Goal: Task Accomplishment & Management: Manage account settings

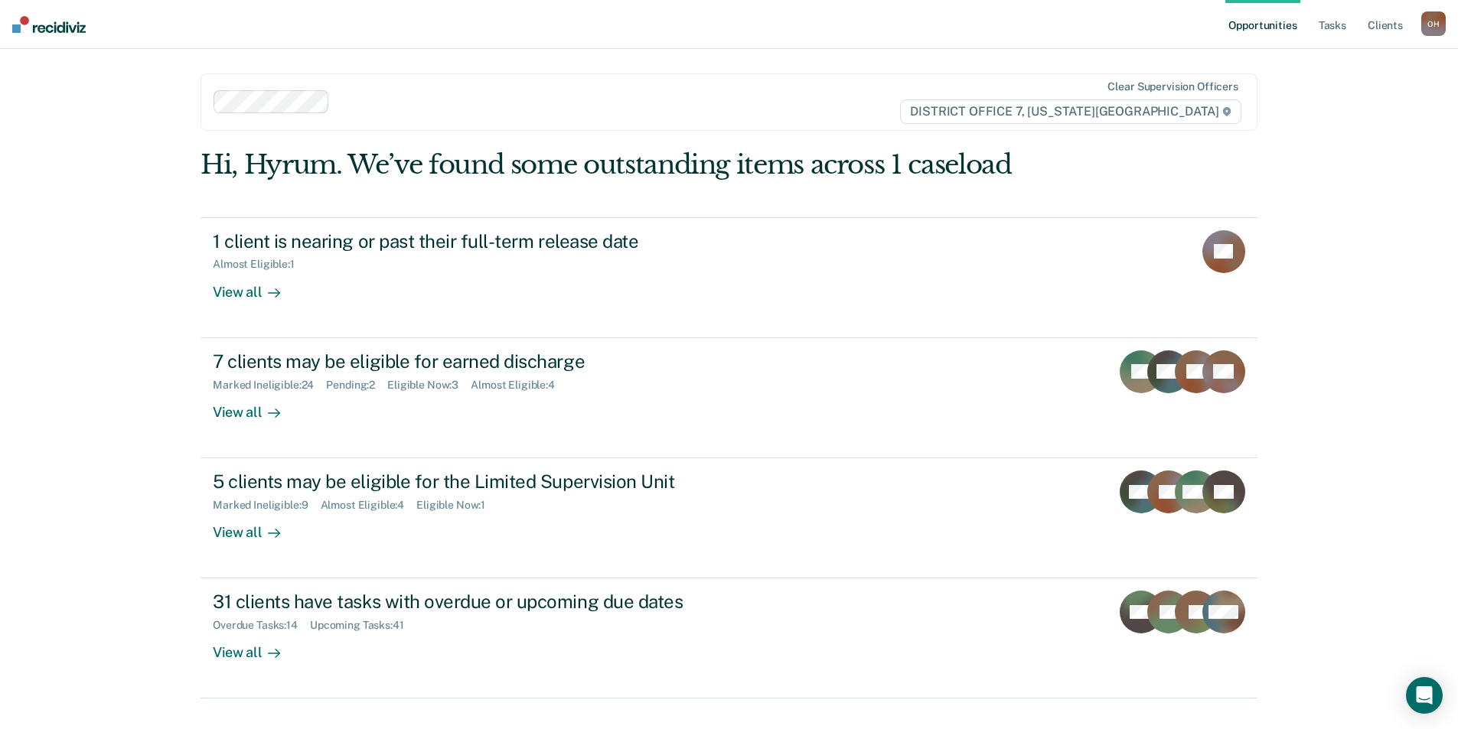
click at [1312, 33] on ul "Opportunities Tasks Client s" at bounding box center [1323, 24] width 196 height 49
click at [1339, 34] on link "Tasks" at bounding box center [1332, 24] width 34 height 49
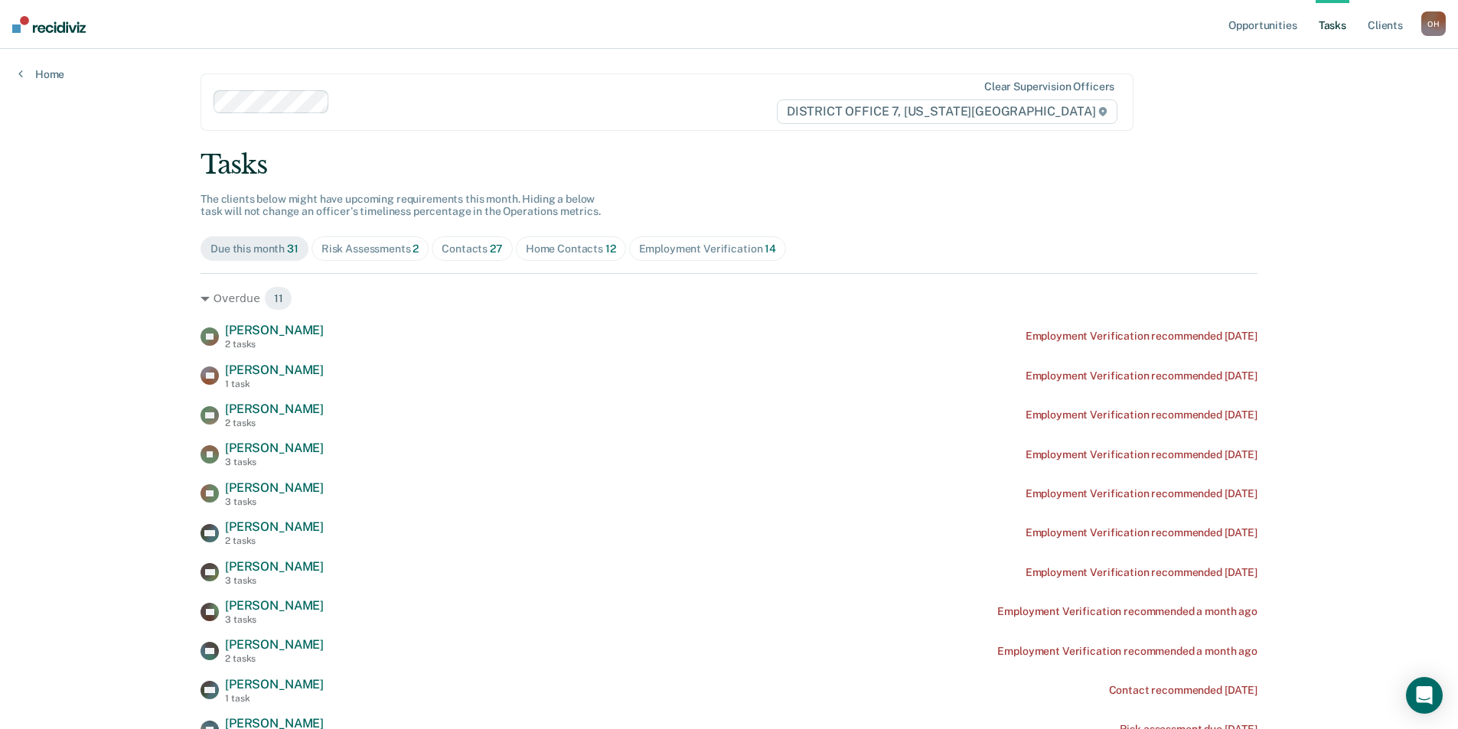
click at [383, 250] on div "Risk Assessments 2" at bounding box center [370, 249] width 98 height 13
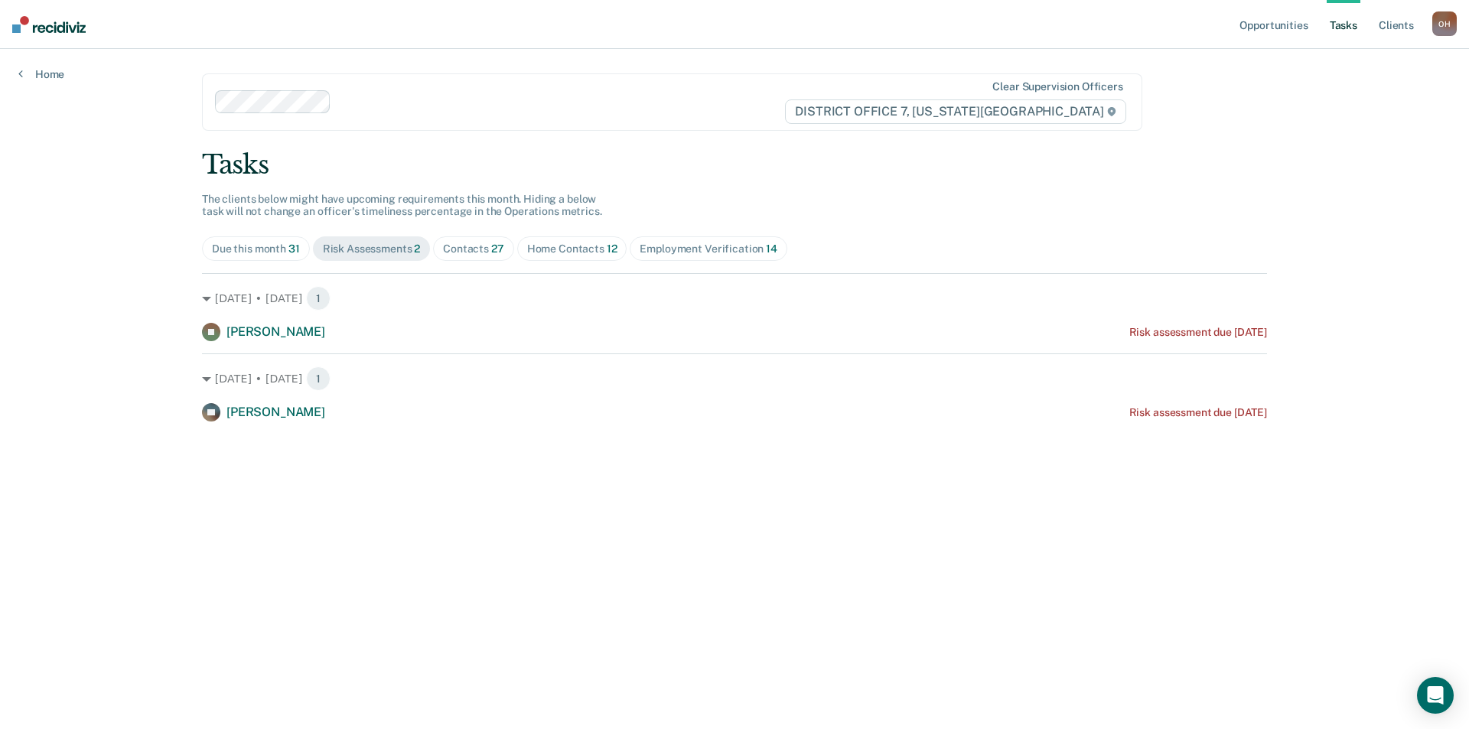
click at [507, 253] on span "Contacts 27" at bounding box center [473, 248] width 81 height 24
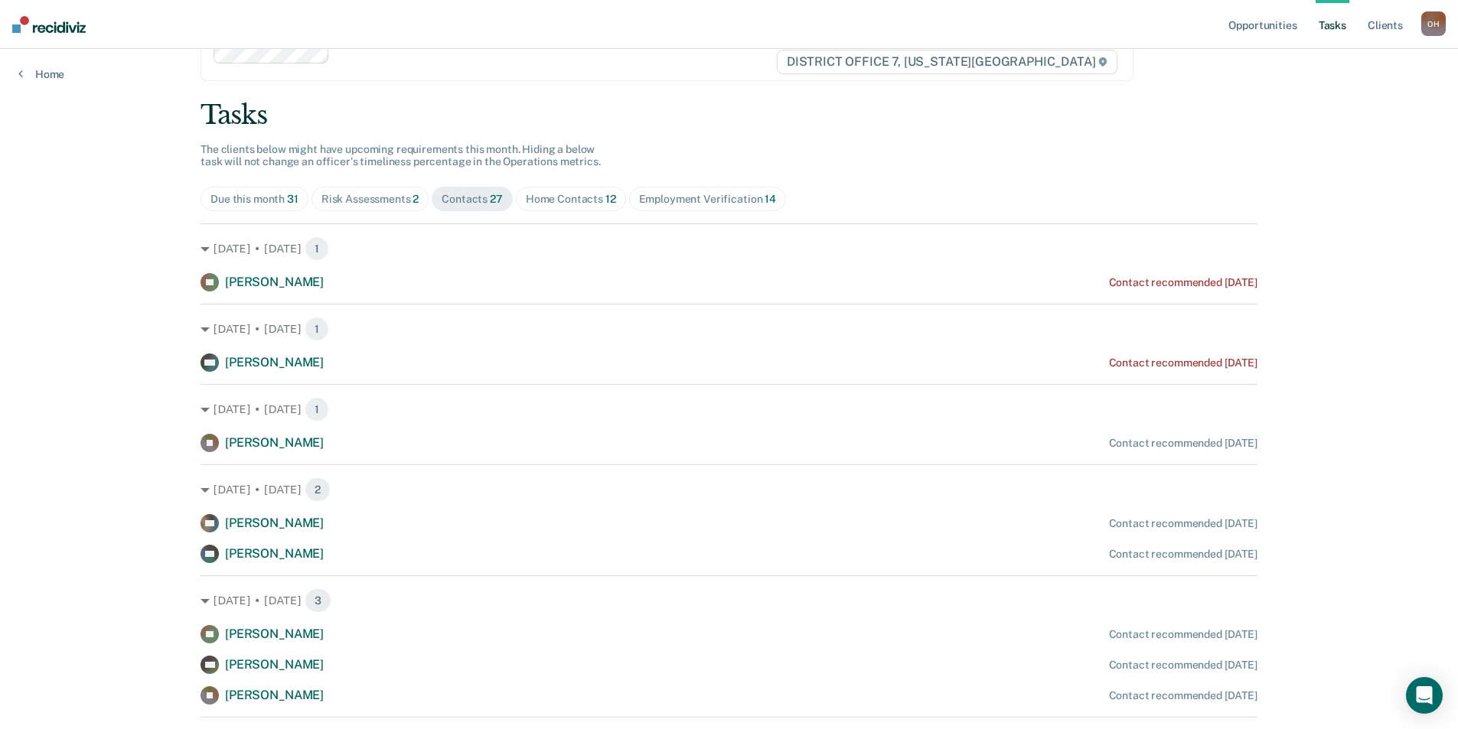
scroll to position [77, 0]
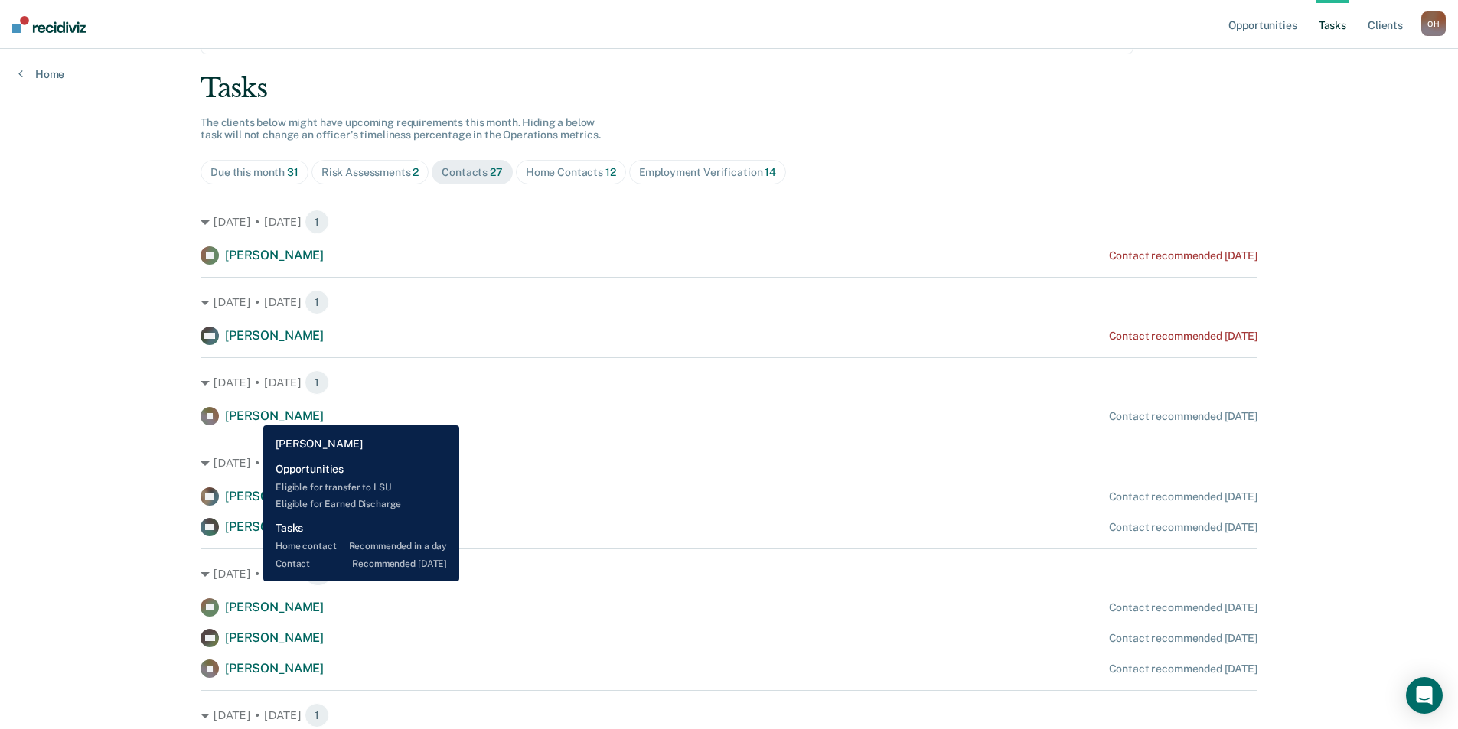
click at [252, 414] on span "[PERSON_NAME]" at bounding box center [274, 416] width 99 height 15
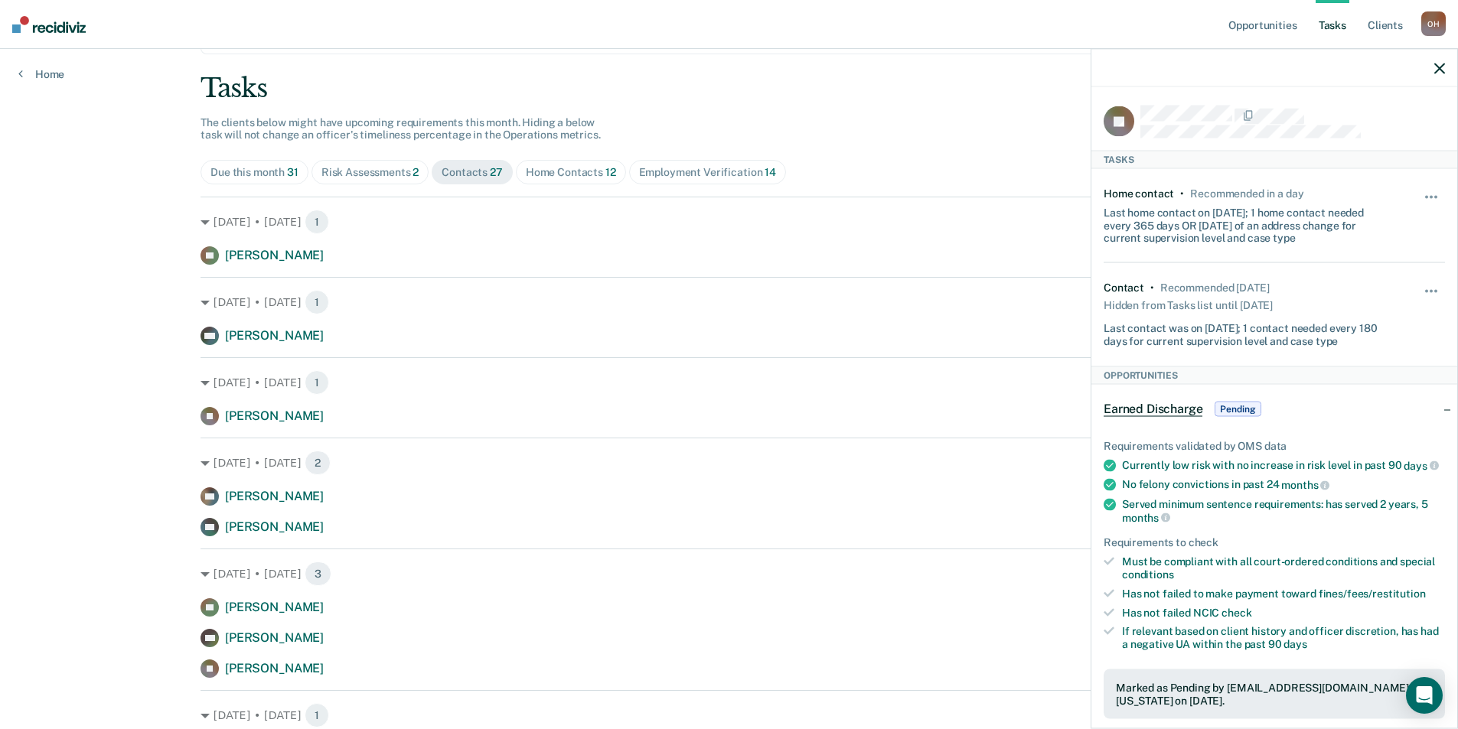
click at [1436, 69] on icon "button" at bounding box center [1439, 68] width 11 height 11
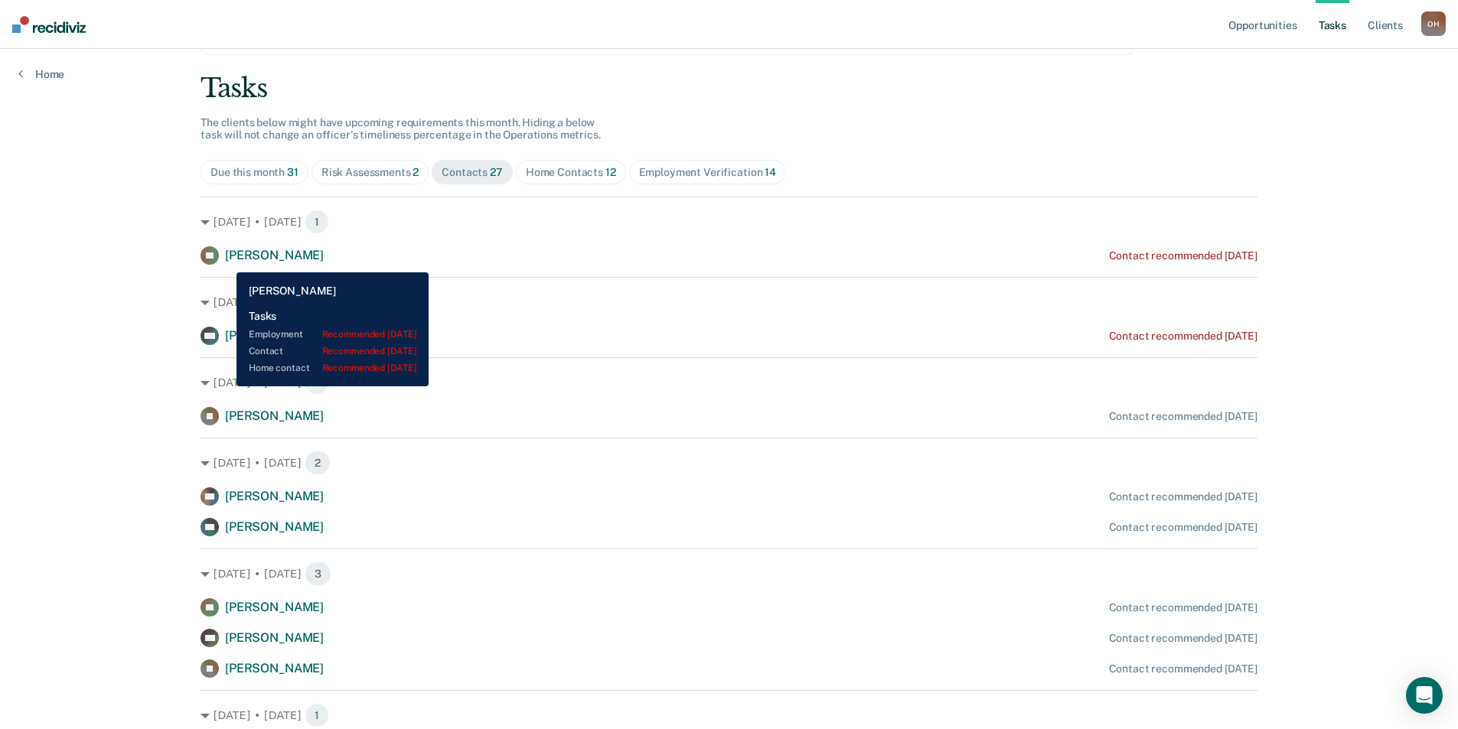
click at [225, 261] on span "[PERSON_NAME]" at bounding box center [274, 255] width 99 height 15
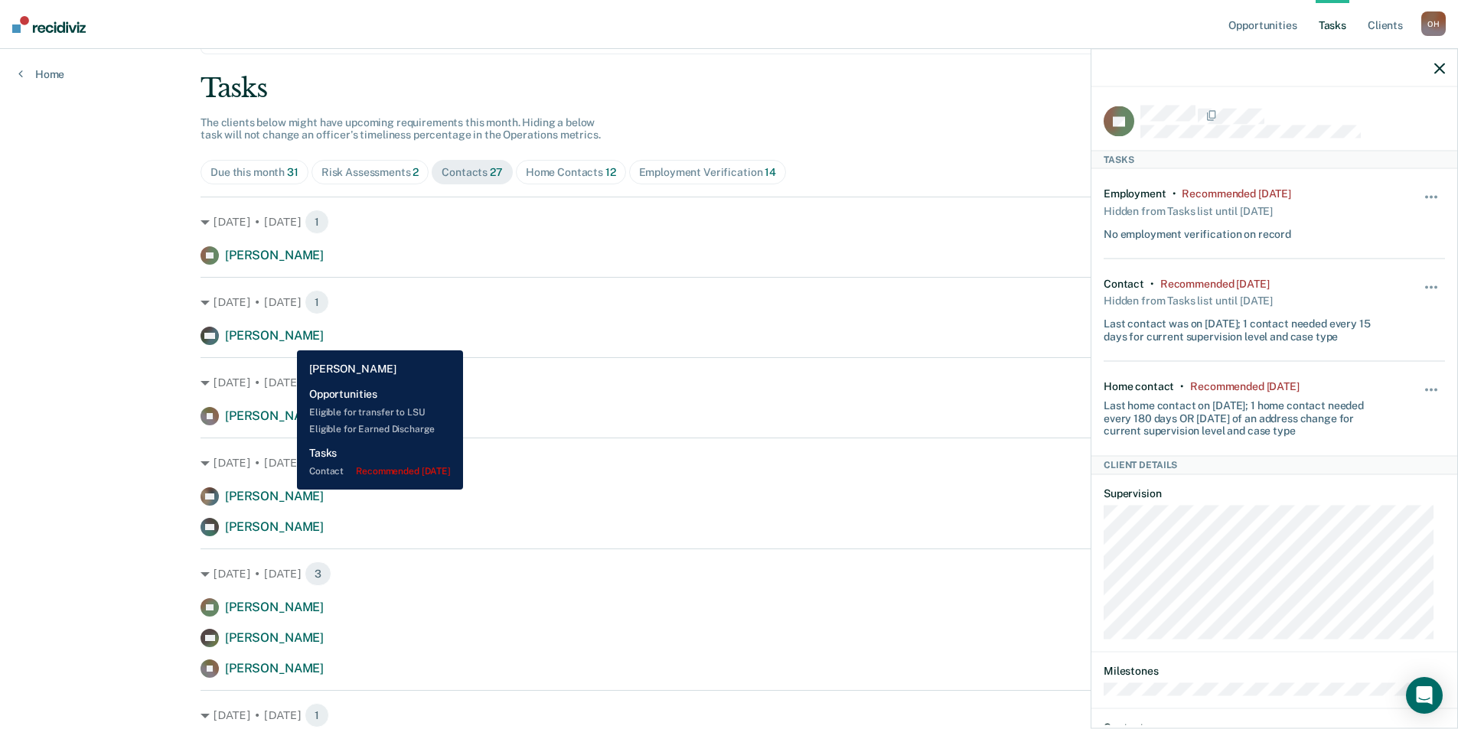
click at [285, 339] on span "[PERSON_NAME]" at bounding box center [274, 335] width 99 height 15
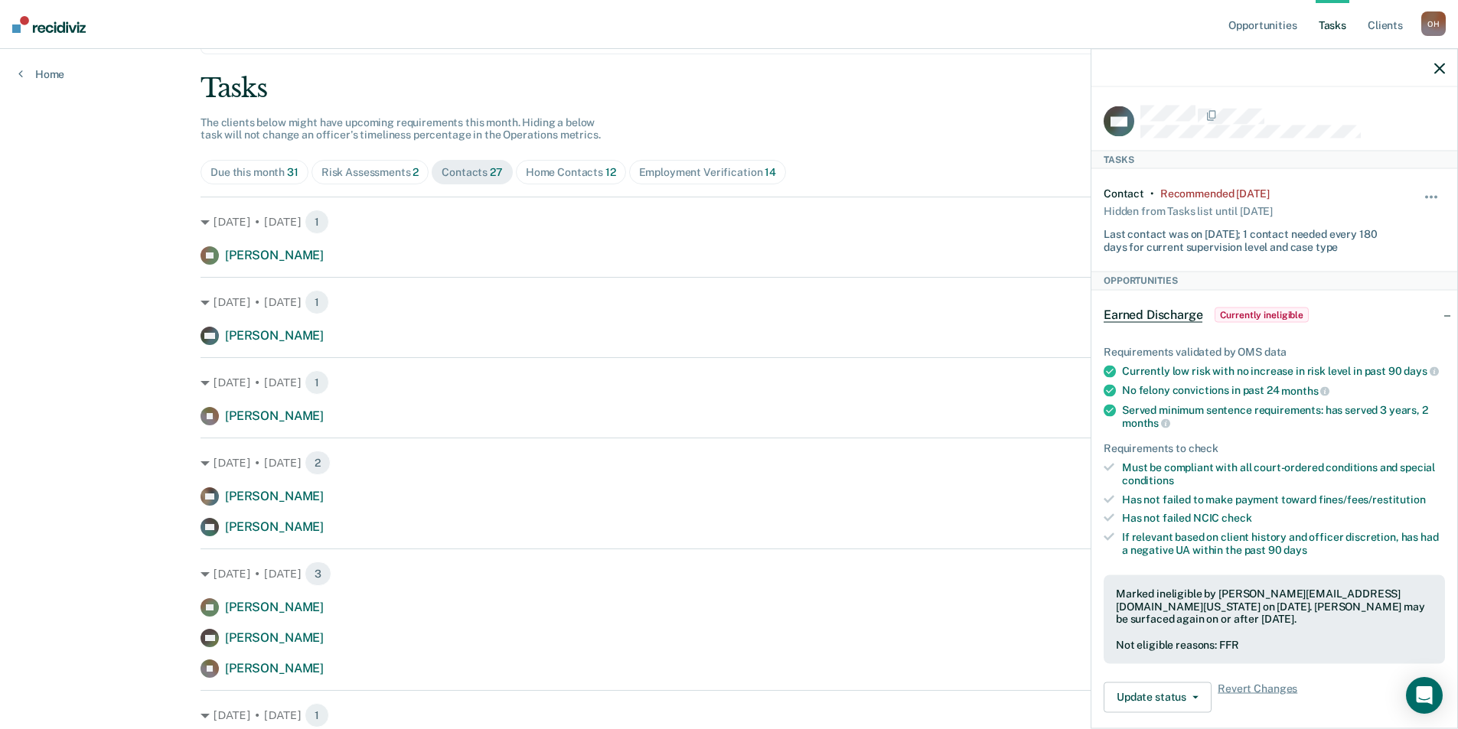
click at [1445, 68] on div at bounding box center [1274, 68] width 366 height 38
click at [1440, 68] on icon "button" at bounding box center [1439, 68] width 11 height 11
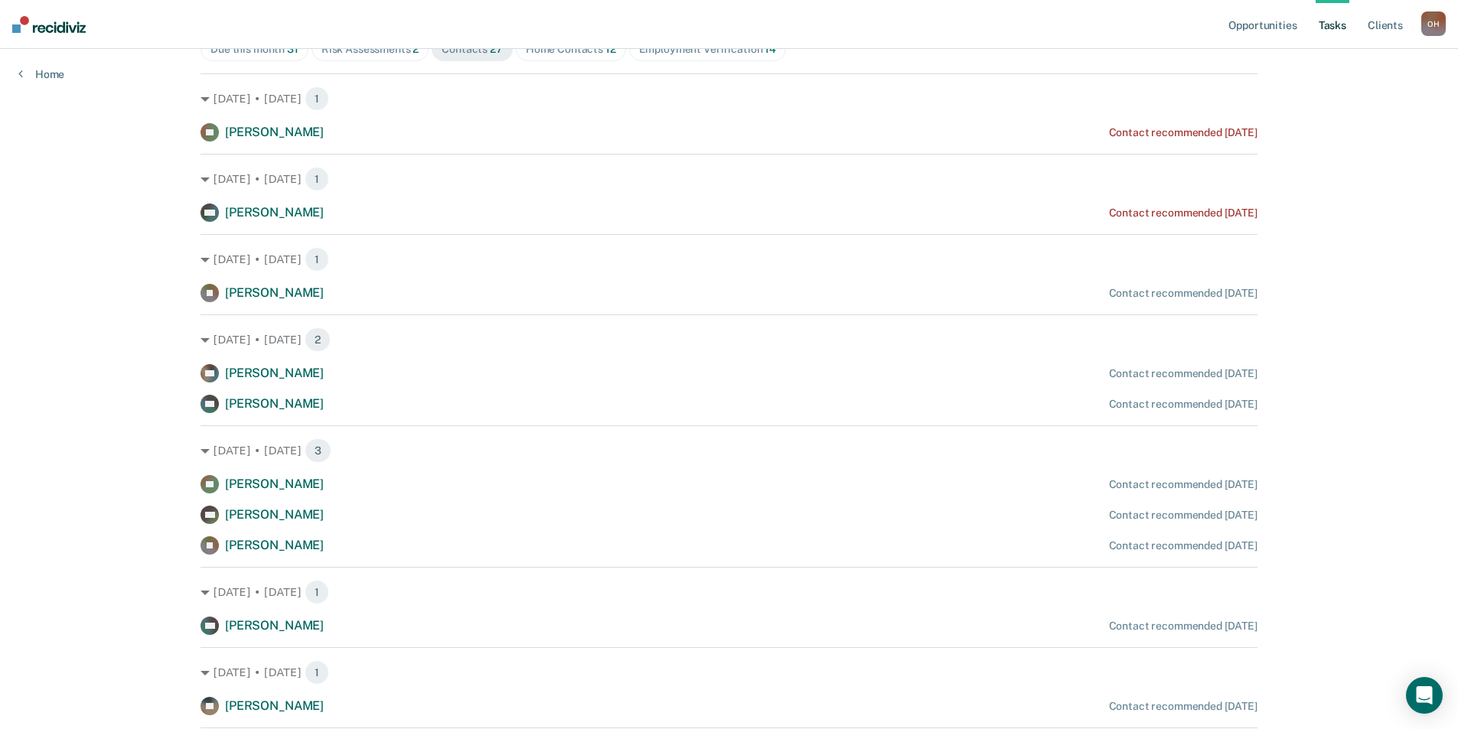
scroll to position [230, 0]
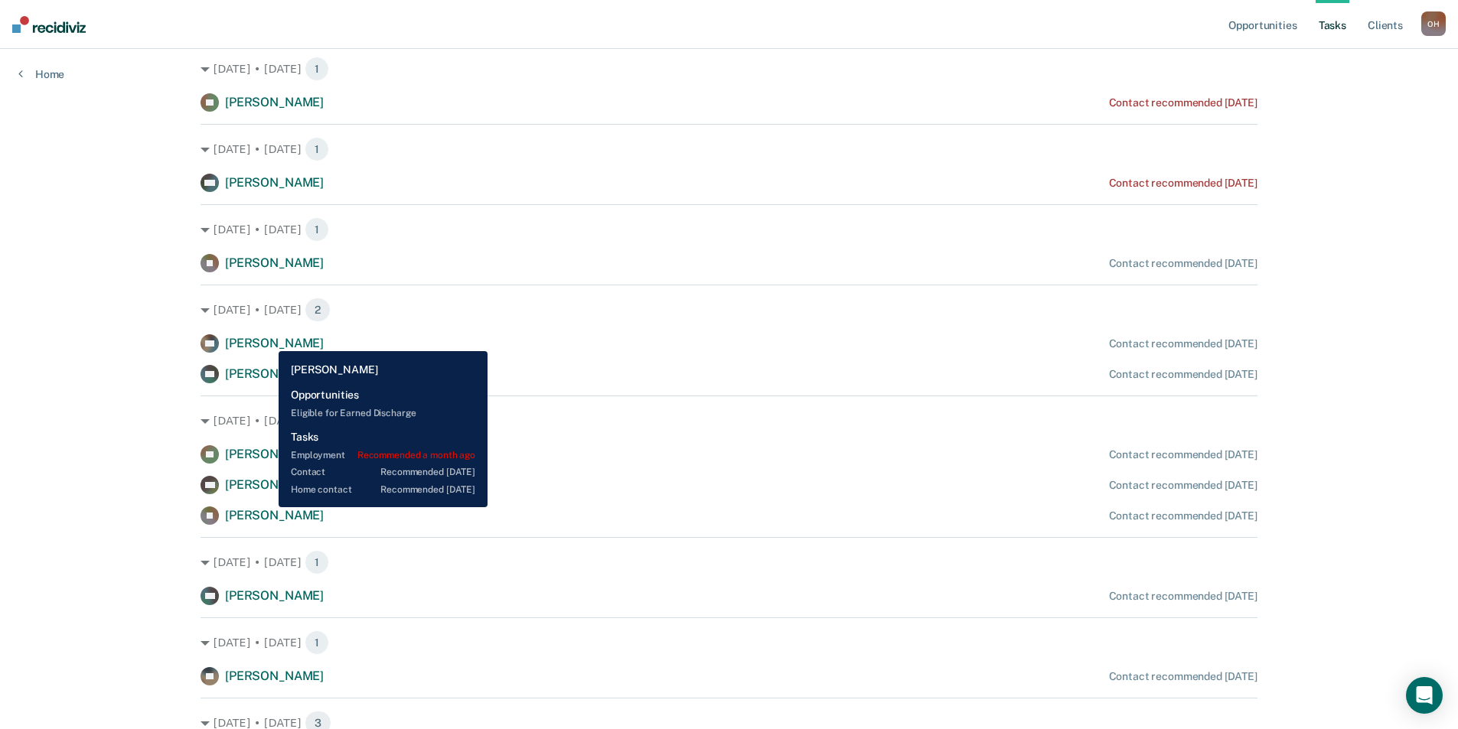
click at [267, 340] on span "[PERSON_NAME]" at bounding box center [274, 343] width 99 height 15
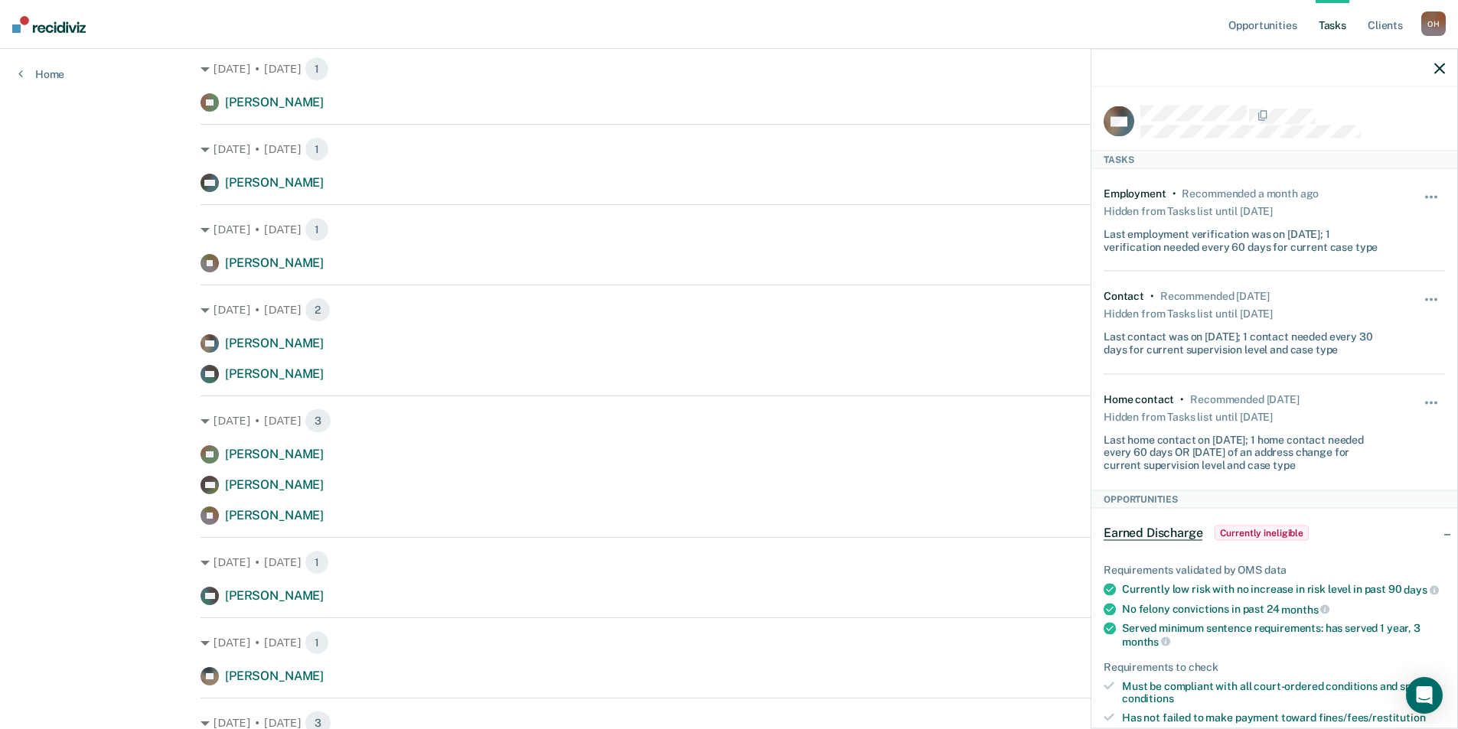
click at [1439, 75] on div at bounding box center [1274, 68] width 366 height 38
click at [1439, 70] on icon "button" at bounding box center [1439, 68] width 11 height 11
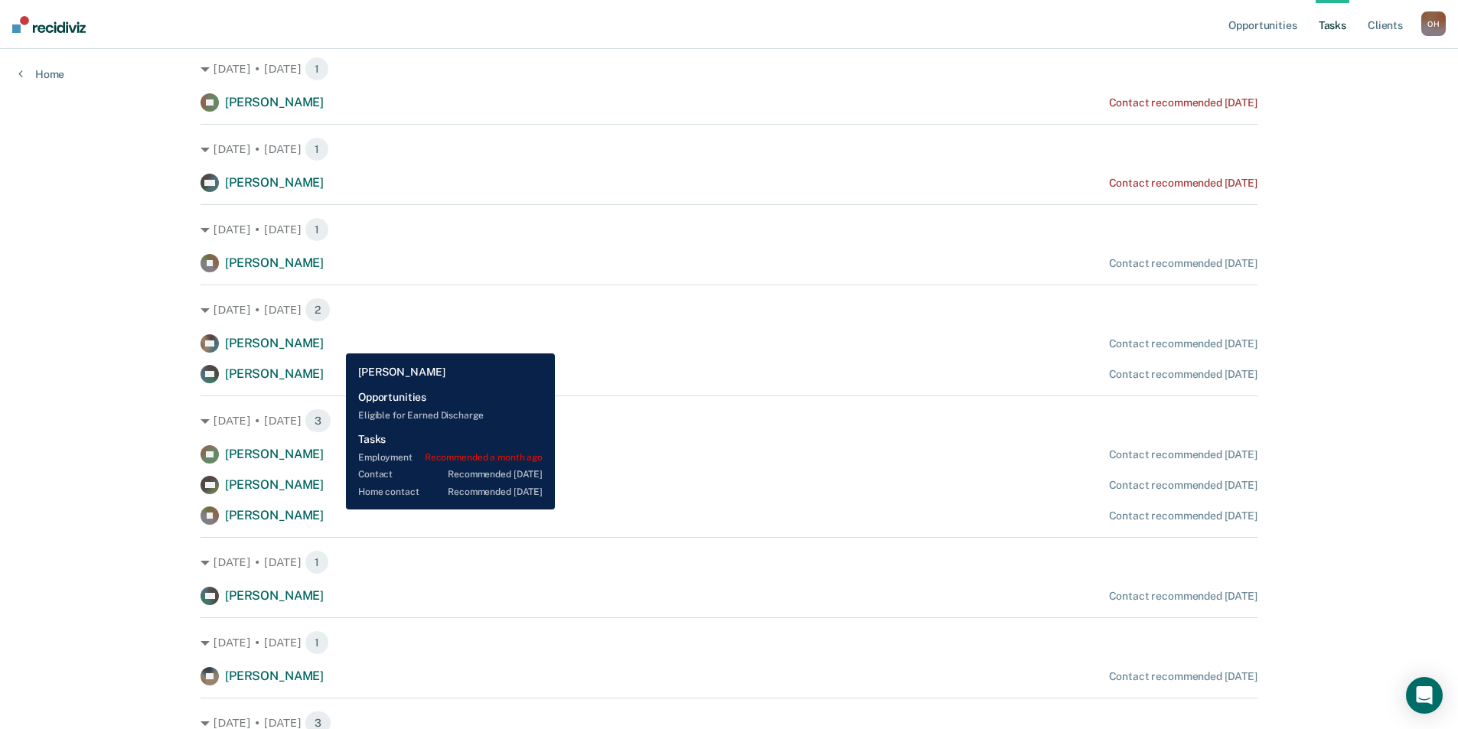
scroll to position [0, 0]
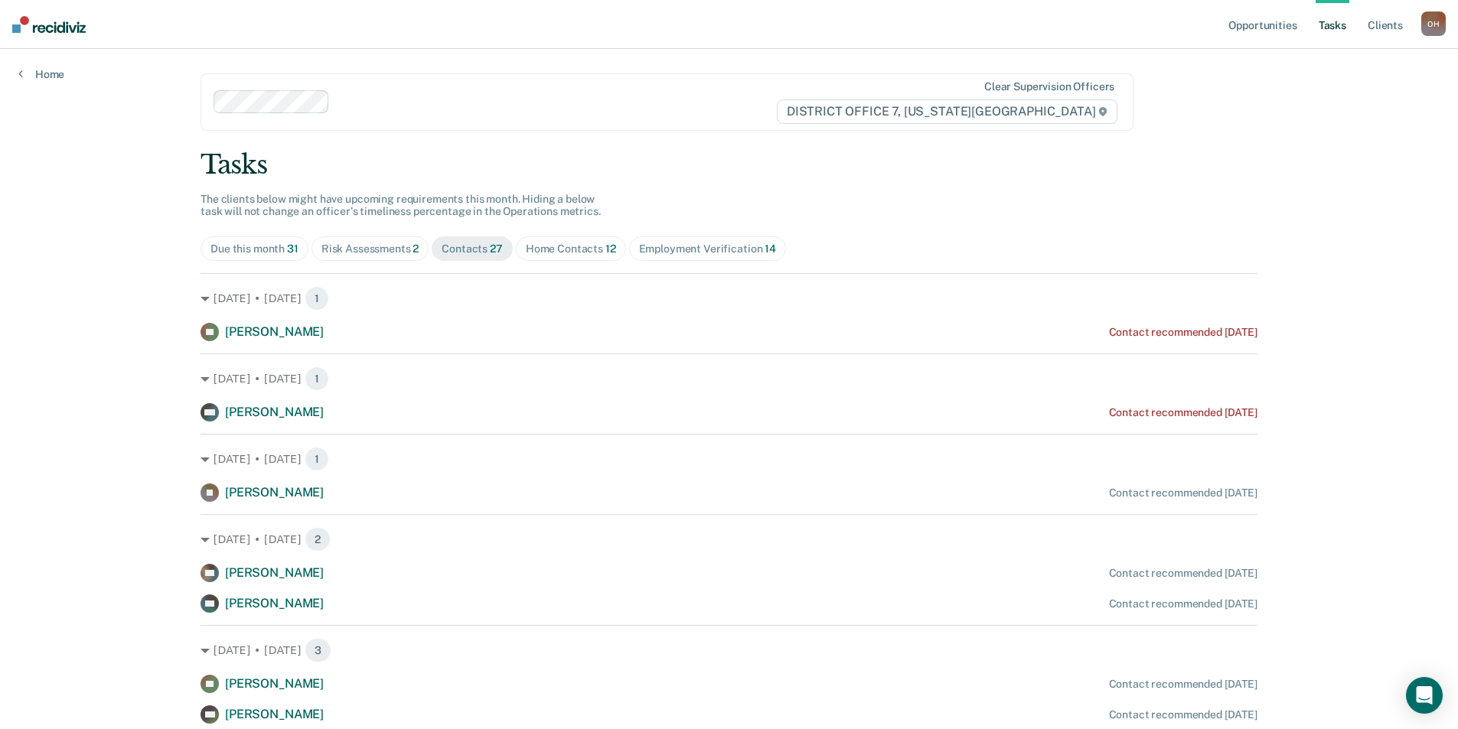
click at [561, 254] on div "Home Contacts 12" at bounding box center [571, 249] width 90 height 13
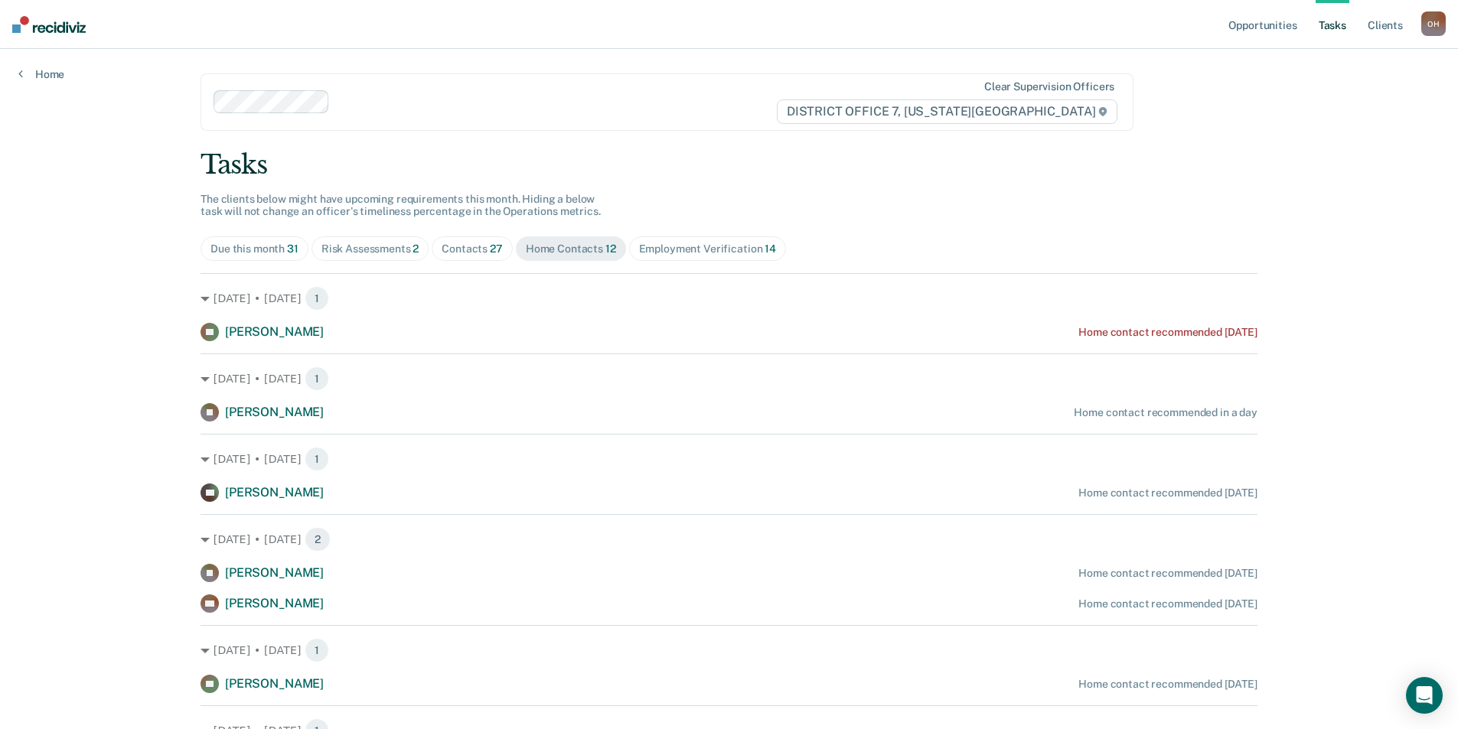
click at [561, 254] on div "Home Contacts 12" at bounding box center [571, 249] width 90 height 13
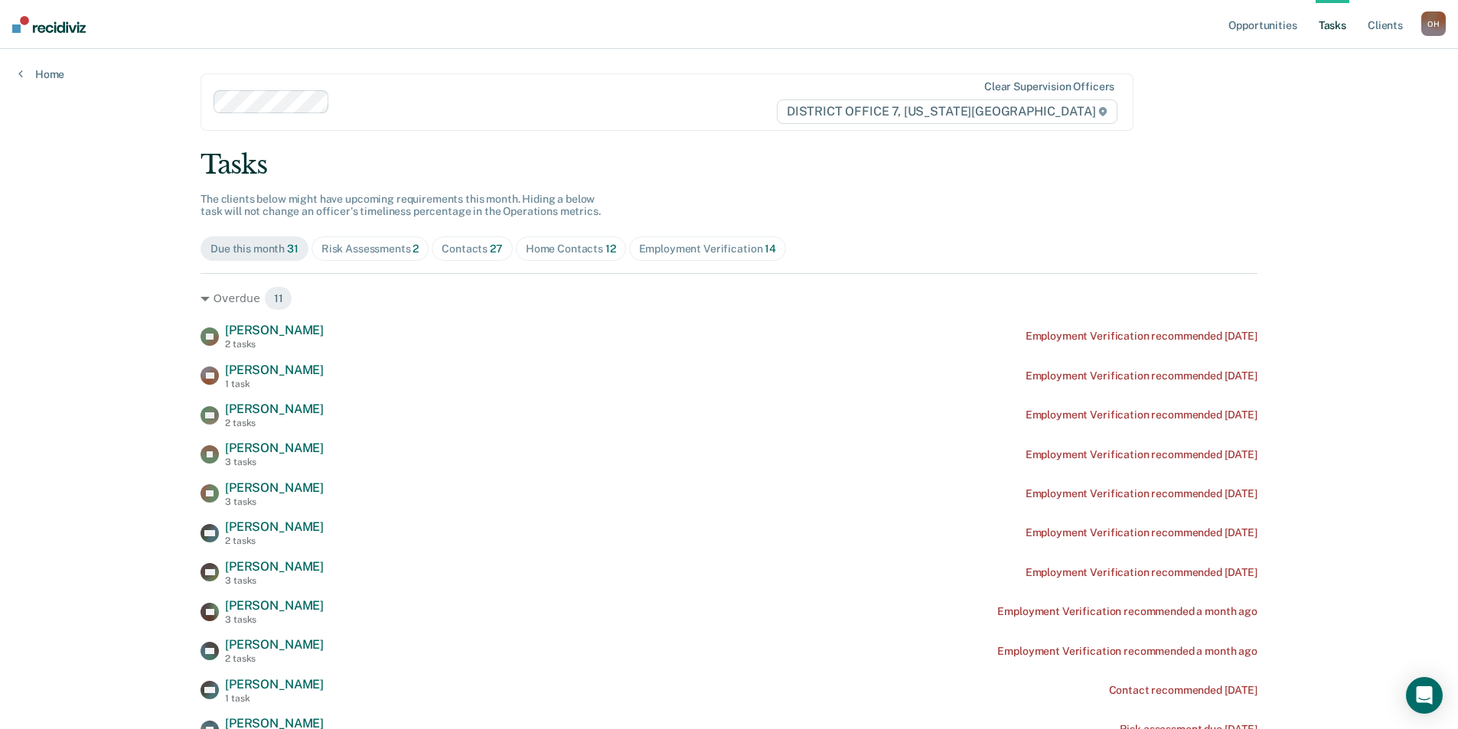
click at [526, 254] on div "Home Contacts 12" at bounding box center [571, 249] width 90 height 13
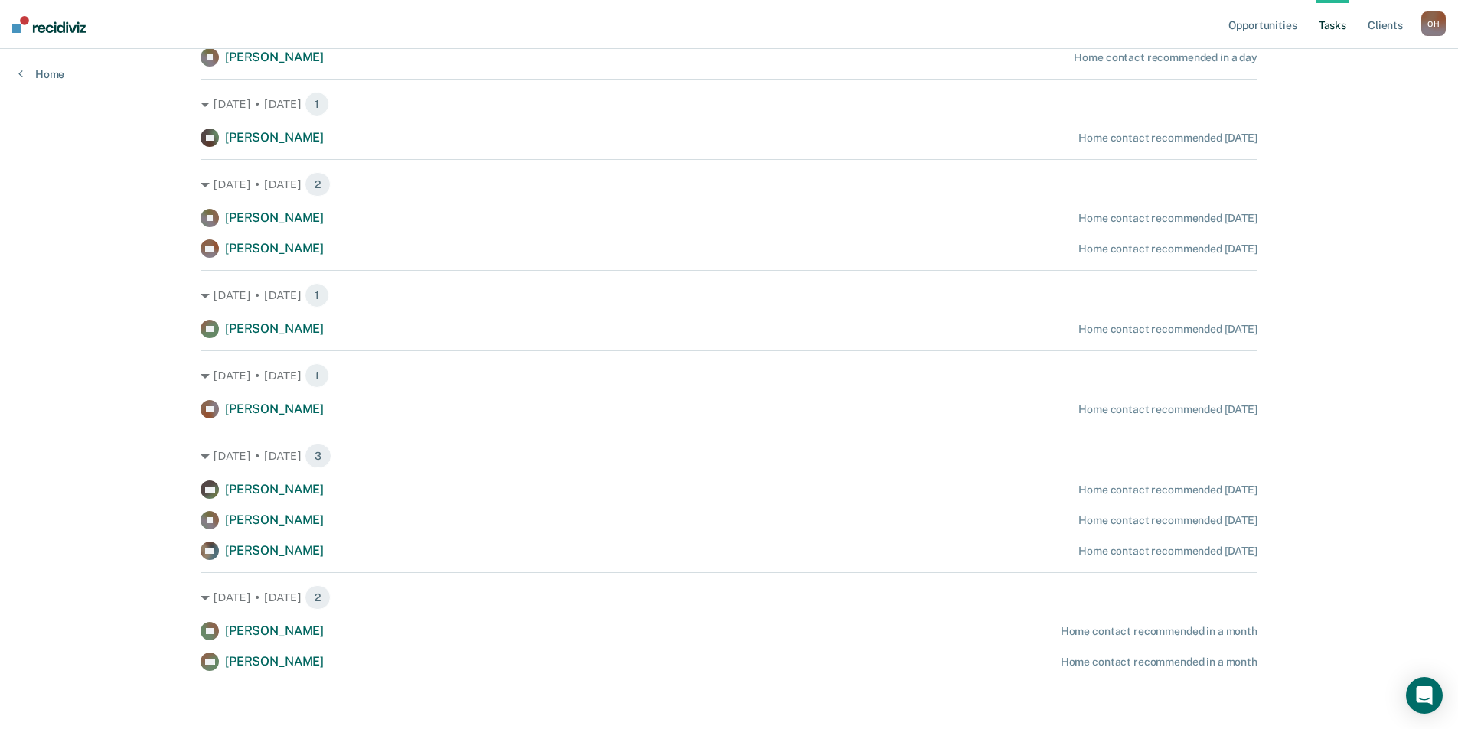
scroll to position [358, 0]
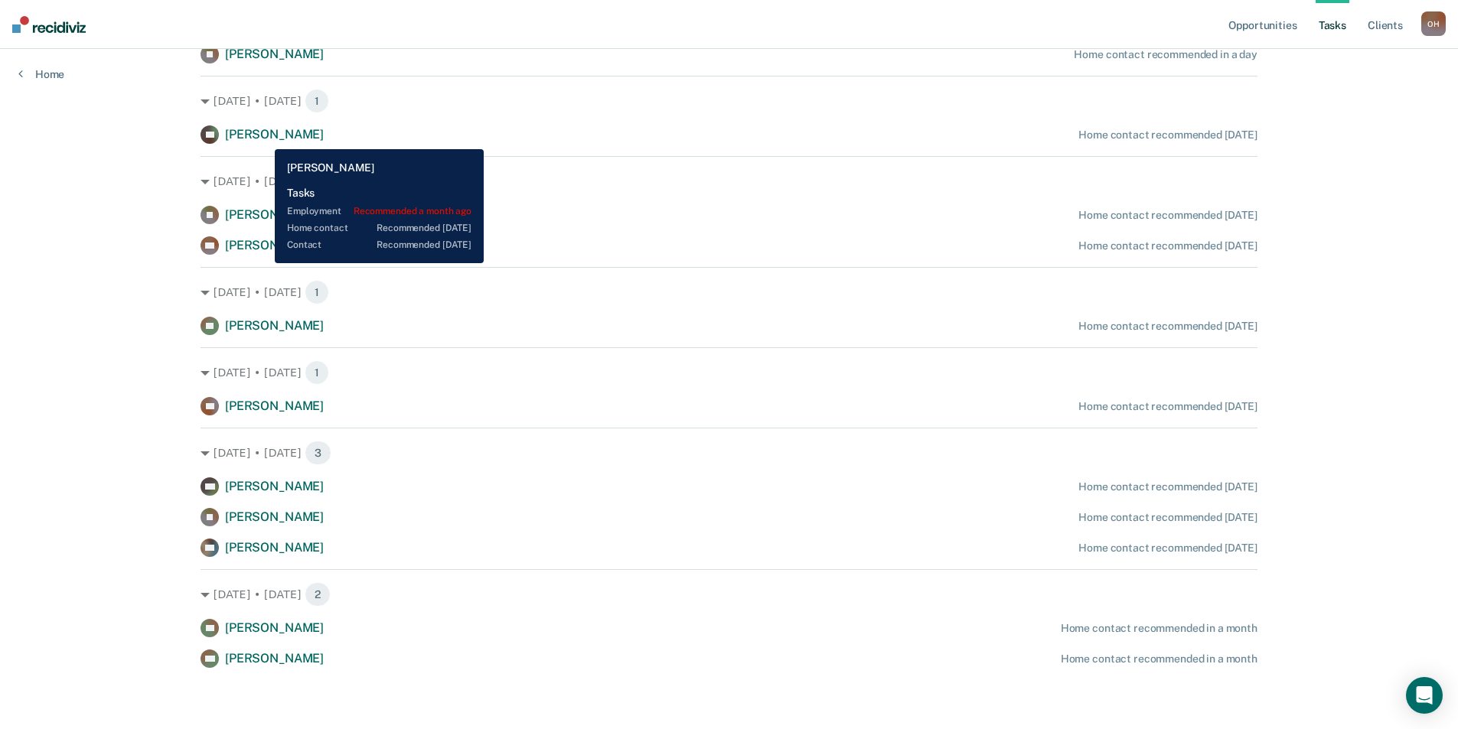
click at [263, 138] on span "[PERSON_NAME]" at bounding box center [274, 134] width 99 height 15
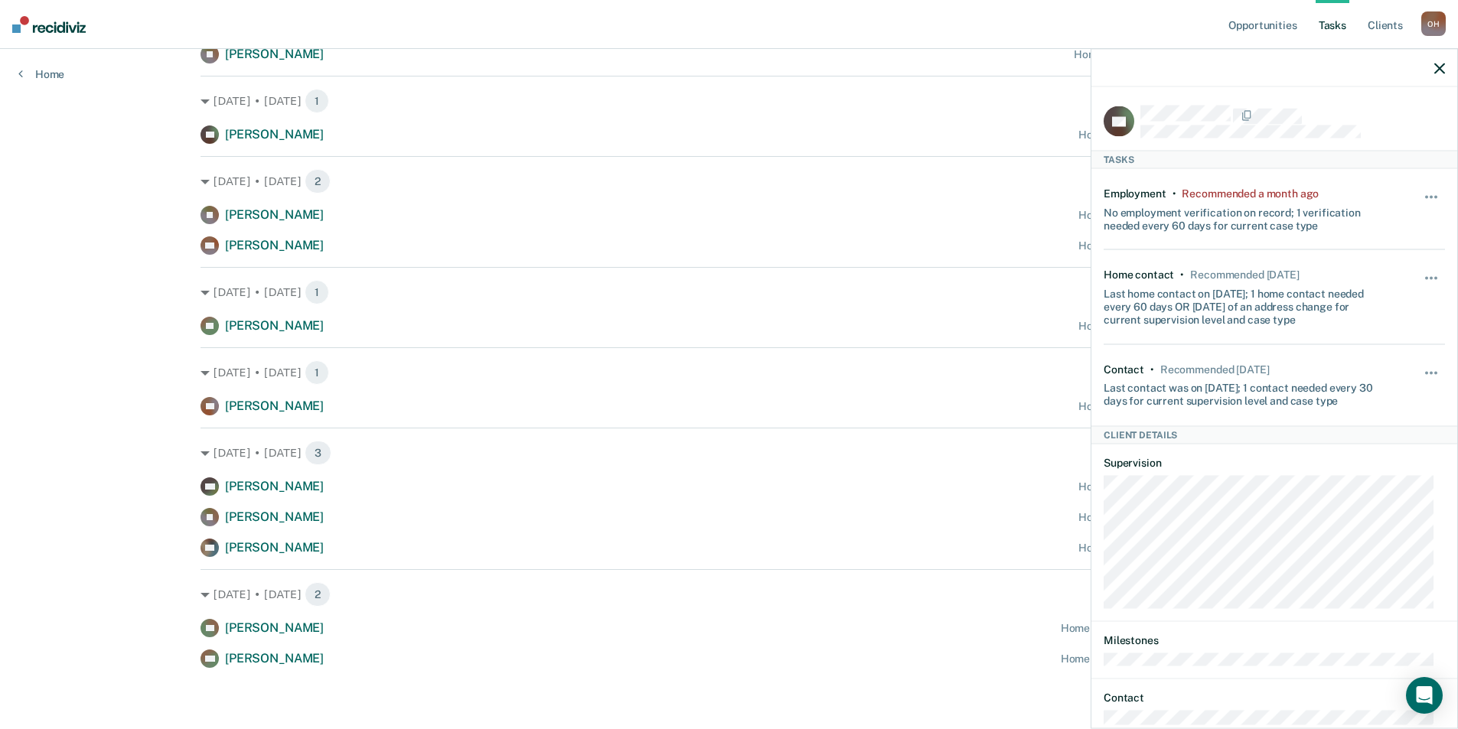
click at [1444, 73] on icon "button" at bounding box center [1439, 68] width 11 height 11
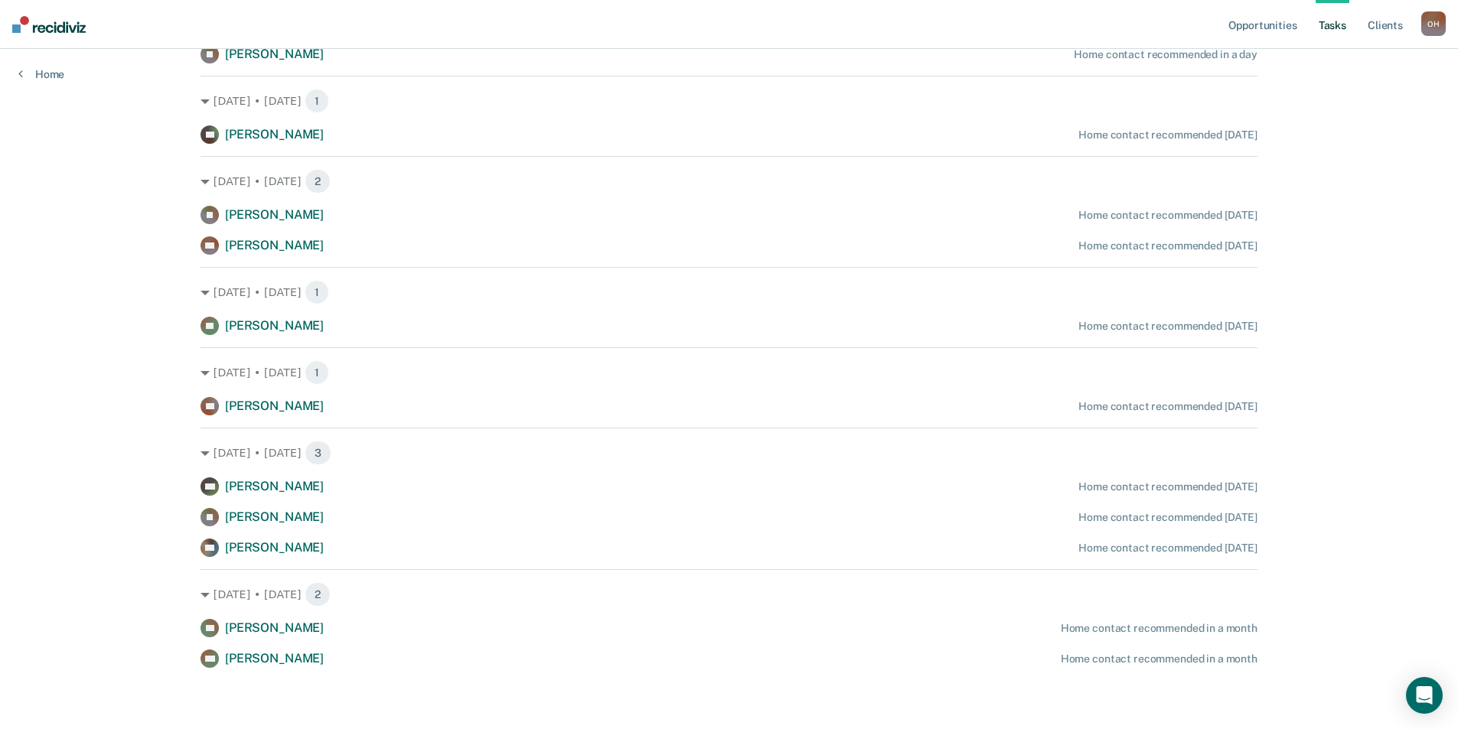
scroll to position [0, 0]
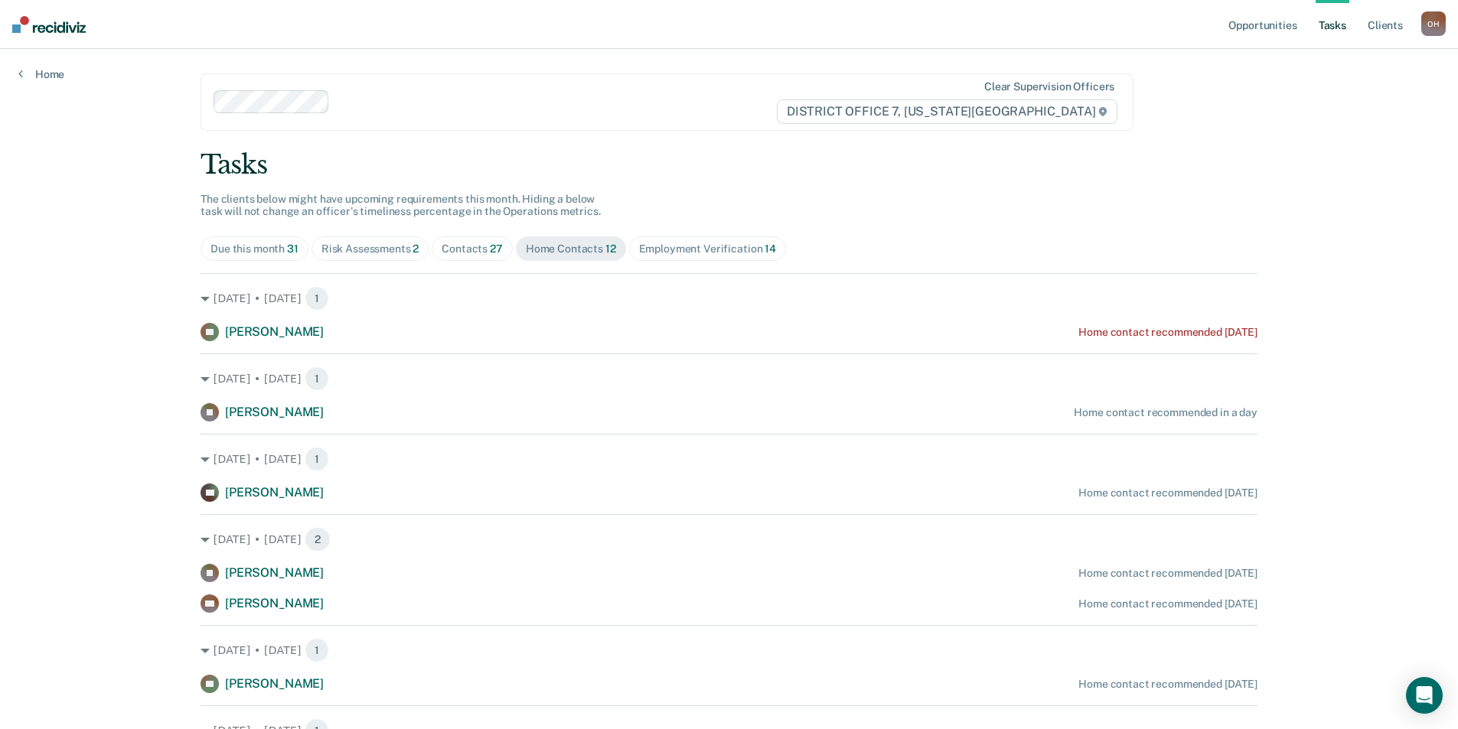
click at [653, 252] on div "Employment Verification 14" at bounding box center [707, 249] width 137 height 13
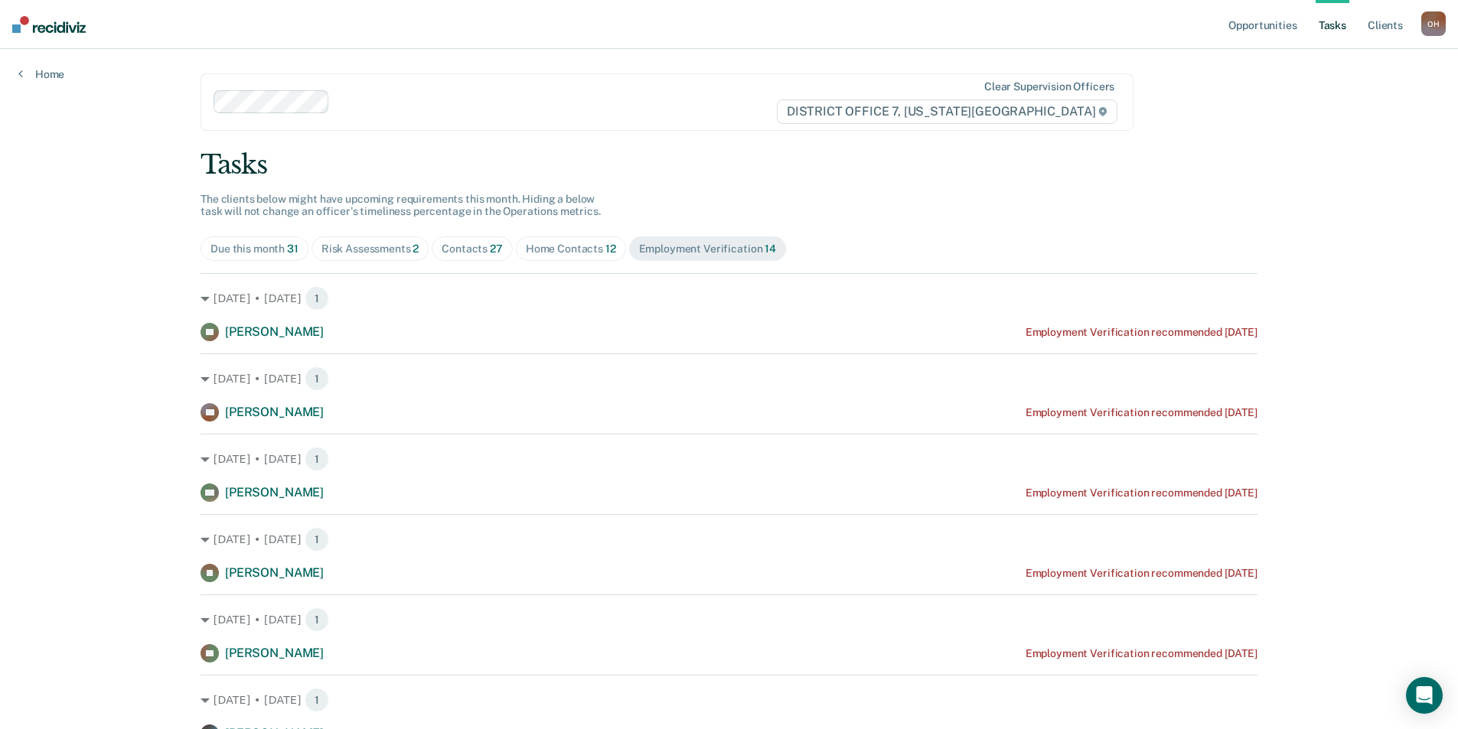
click at [408, 239] on span "Risk Assessments 2" at bounding box center [370, 248] width 118 height 24
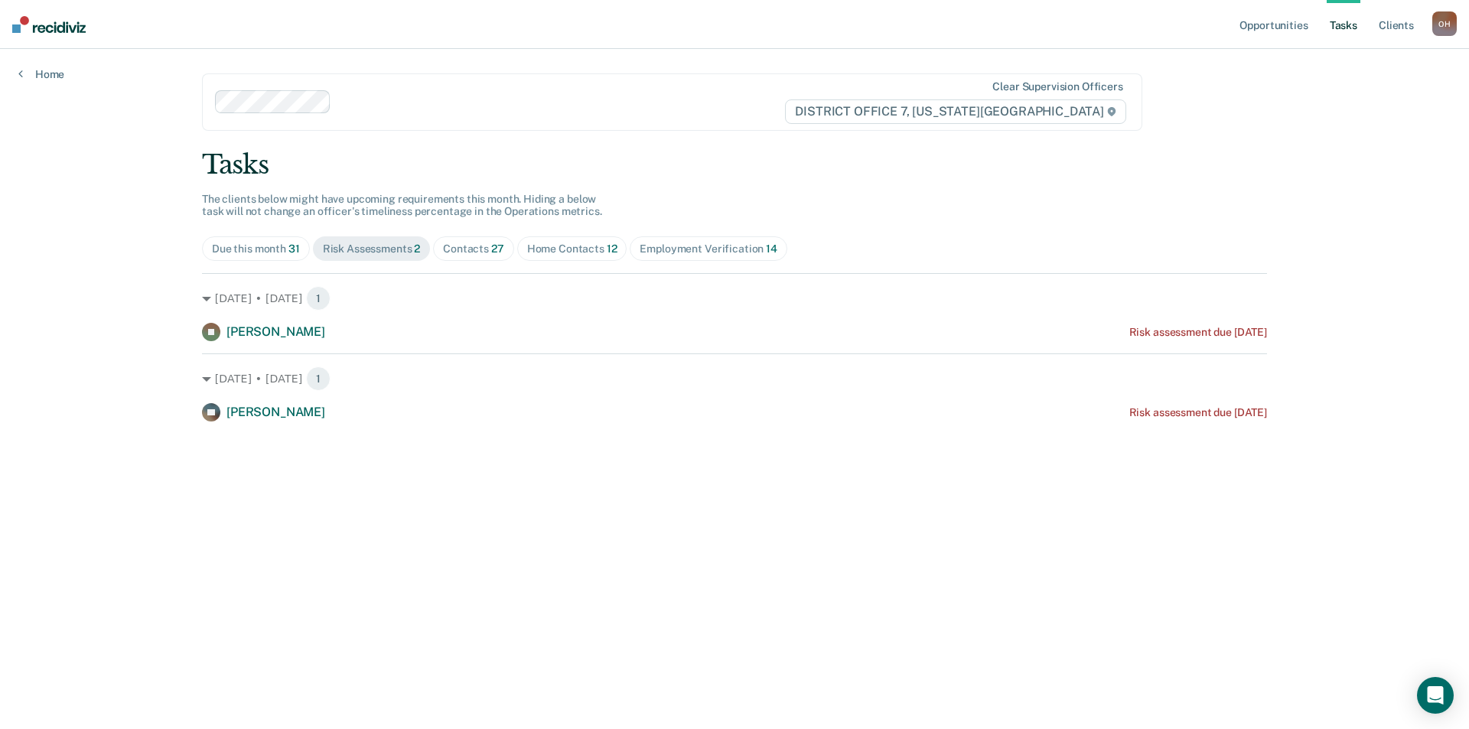
click at [505, 242] on span "Contacts 27" at bounding box center [473, 248] width 81 height 24
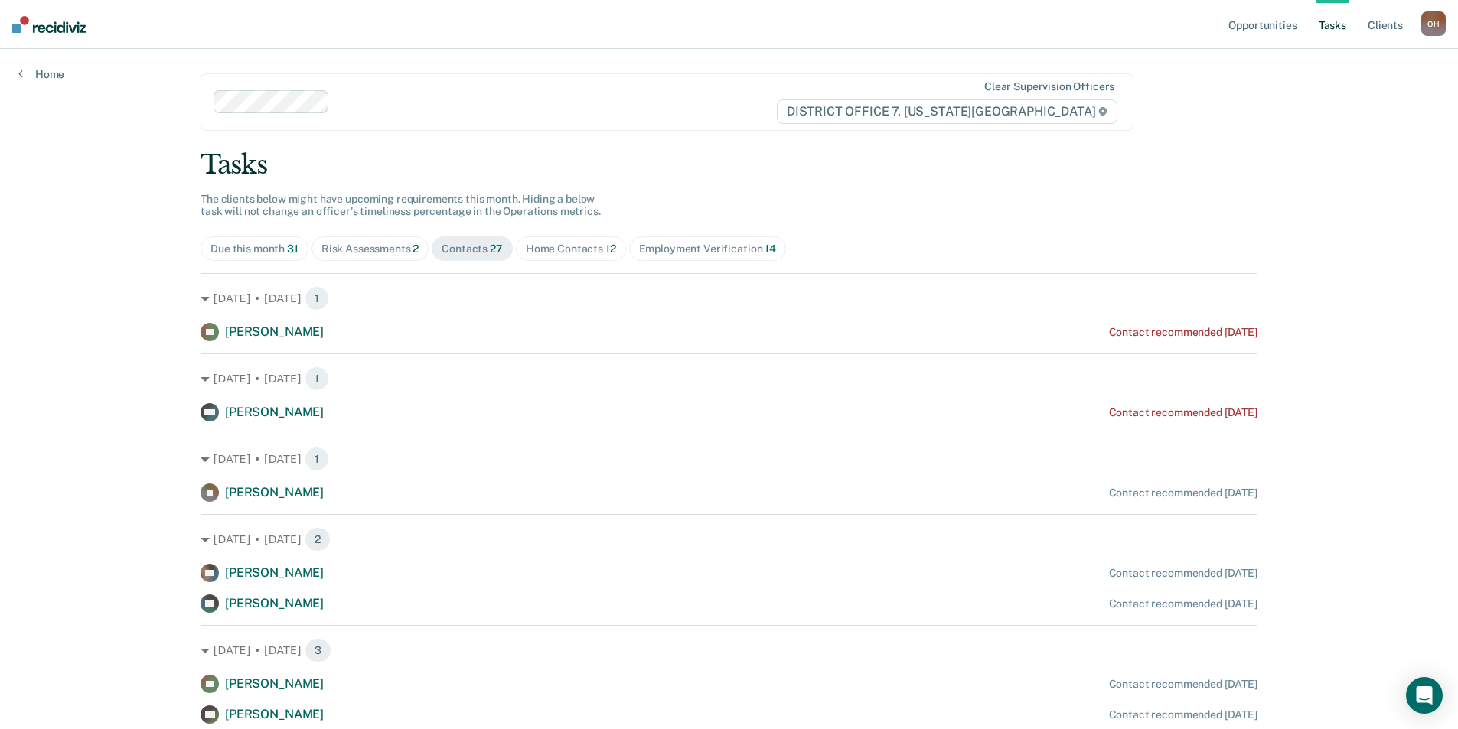
click at [565, 245] on div "Home Contacts 12" at bounding box center [571, 249] width 90 height 13
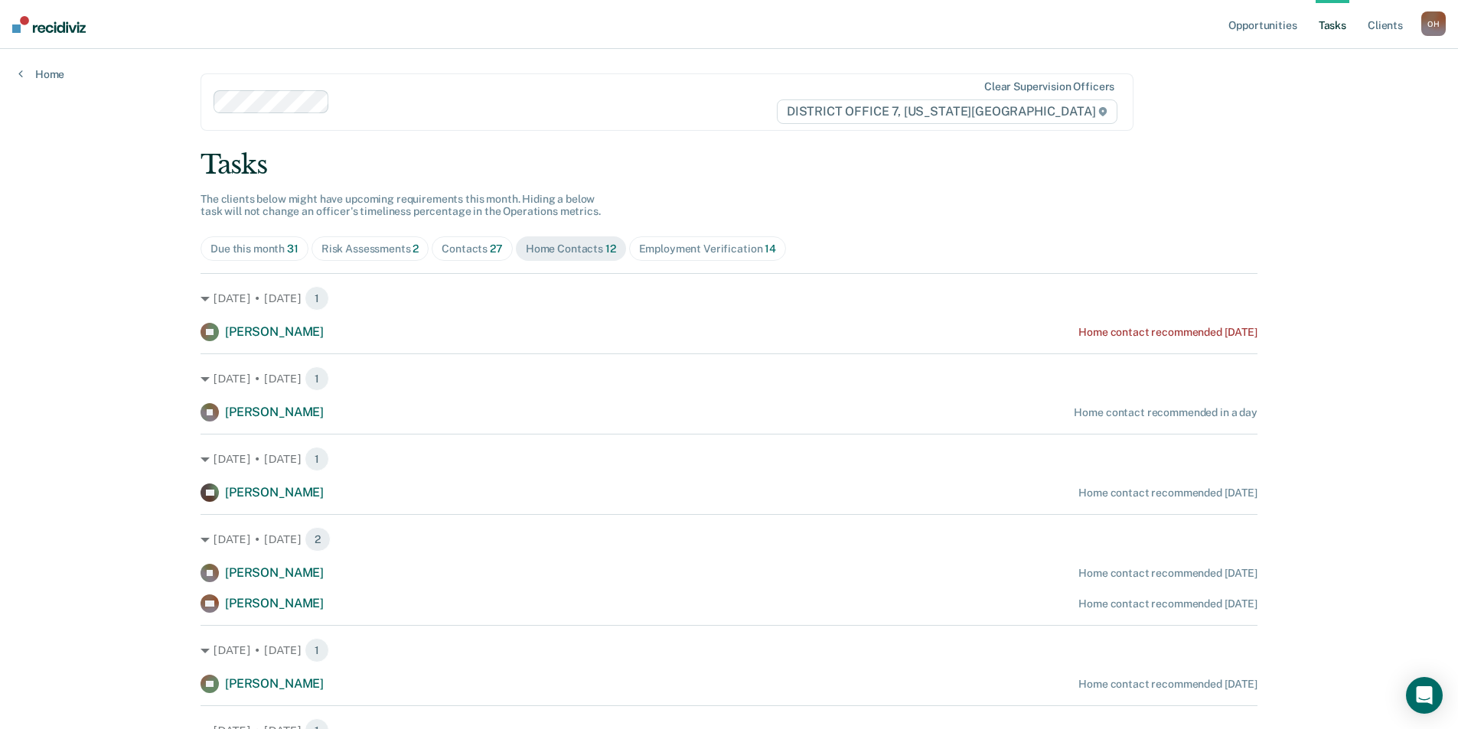
click at [60, 24] on img at bounding box center [48, 24] width 73 height 17
